Goal: Transaction & Acquisition: Obtain resource

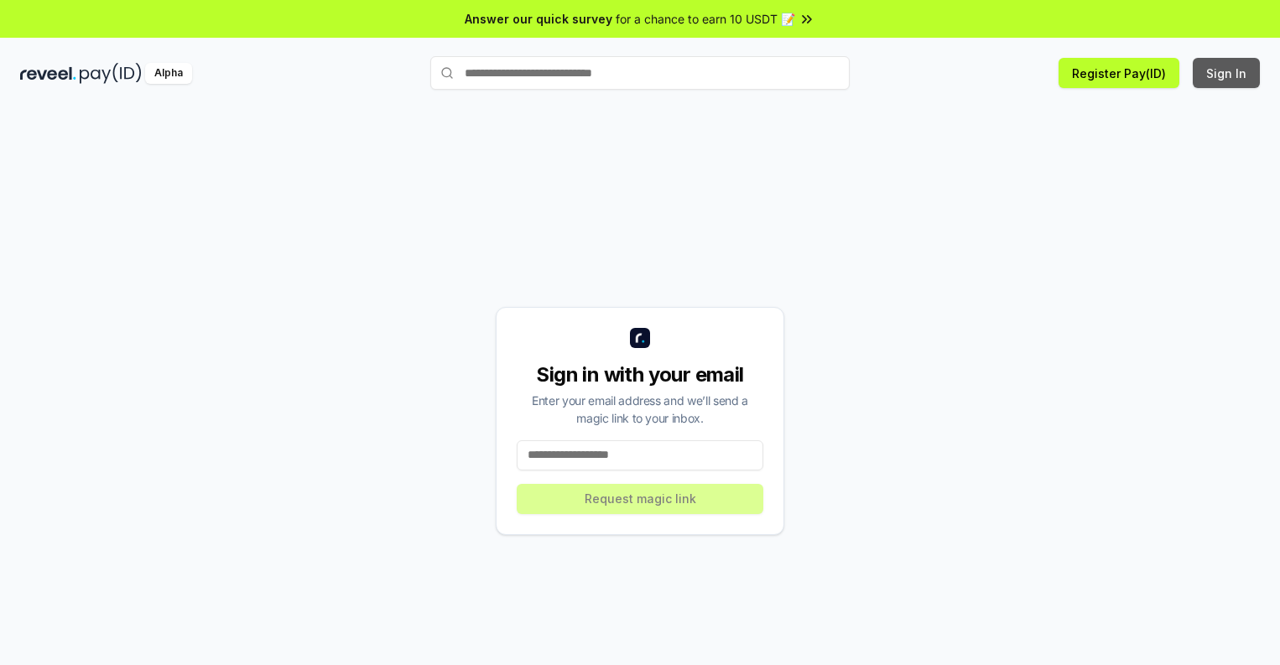
click at [1228, 73] on button "Sign In" at bounding box center [1226, 73] width 67 height 30
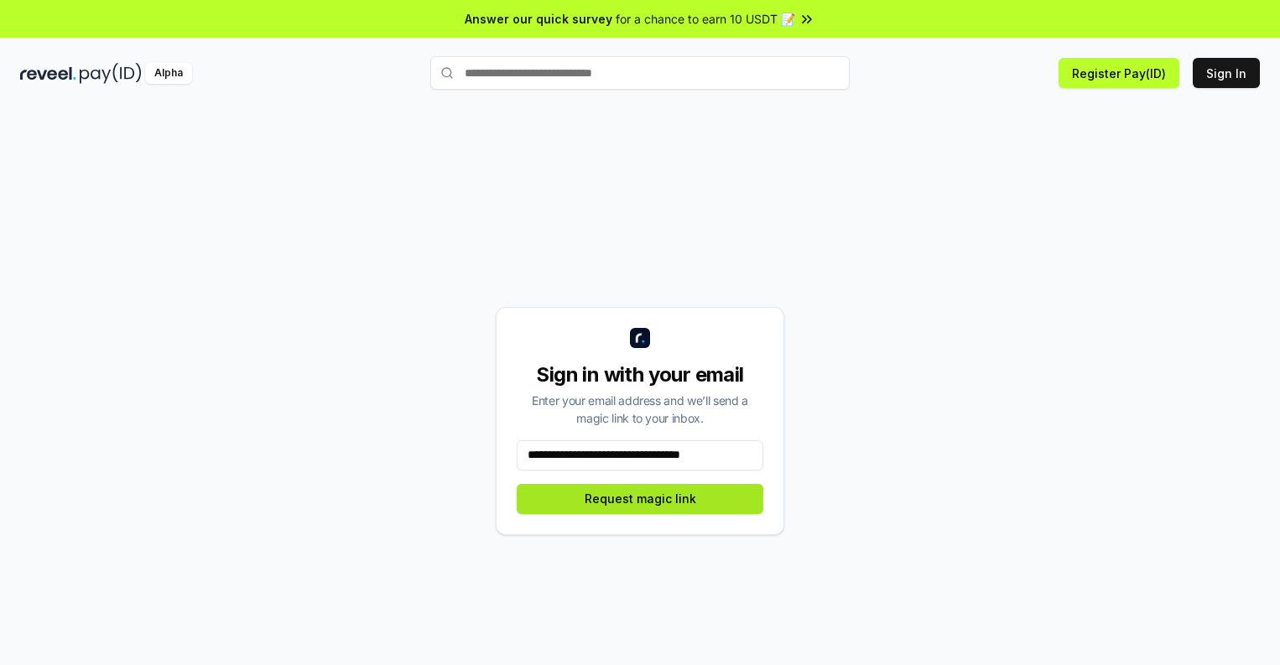
type input "**********"
click at [640, 498] on button "Request magic link" at bounding box center [640, 499] width 247 height 30
